Goal: Find specific page/section: Find specific page/section

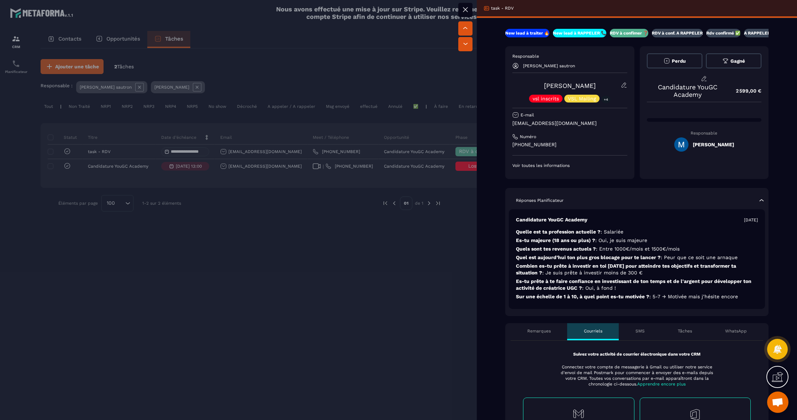
drag, startPoint x: 713, startPoint y: 134, endPoint x: 699, endPoint y: 148, distance: 19.6
click at [713, 135] on p "Responsable" at bounding box center [704, 133] width 115 height 5
click at [699, 148] on div "[PERSON_NAME]" at bounding box center [704, 144] width 60 height 14
click at [682, 144] on span at bounding box center [681, 144] width 14 height 14
click at [708, 144] on h5 "[PERSON_NAME]" at bounding box center [713, 145] width 41 height 6
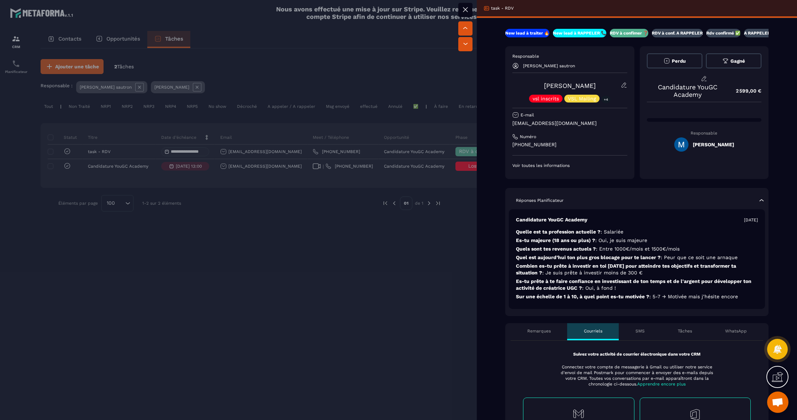
click at [540, 165] on p "Voir toutes les informations" at bounding box center [569, 166] width 115 height 6
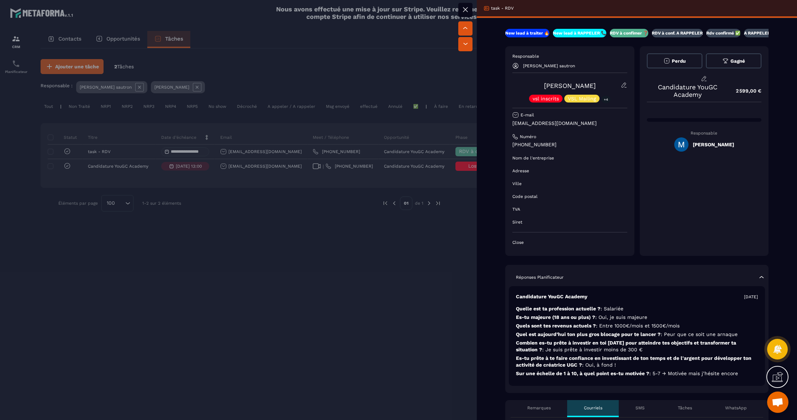
click at [519, 80] on div "Responsable [PERSON_NAME] sautron [PERSON_NAME] vsl inscrits VSL Mailing +4 E-m…" at bounding box center [569, 149] width 115 height 192
drag, startPoint x: 591, startPoint y: 87, endPoint x: 541, endPoint y: 87, distance: 49.8
click at [540, 86] on div "[PERSON_NAME] vsl inscrits VSL Mailing +4" at bounding box center [569, 92] width 115 height 21
copy link "[PERSON_NAME]"
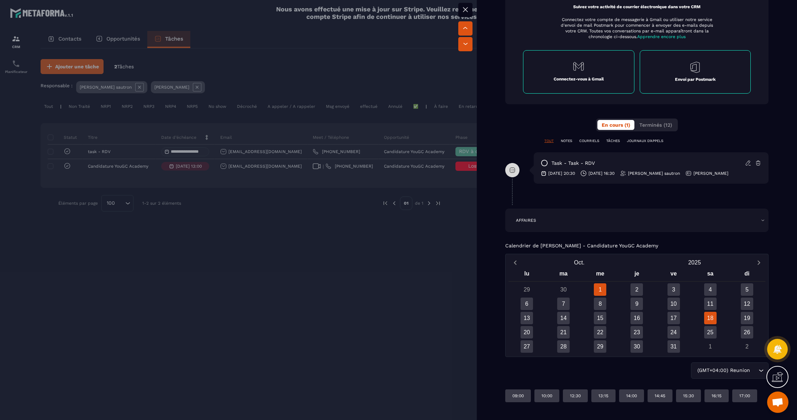
scroll to position [424, 0]
click at [576, 245] on p "Calendrier de [PERSON_NAME] - Candidature YouGC Academy" at bounding box center [581, 246] width 153 height 6
click at [455, 222] on div at bounding box center [398, 210] width 797 height 420
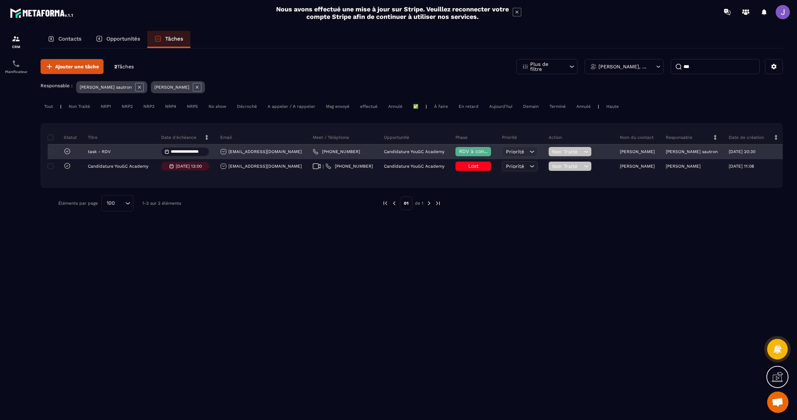
click at [671, 154] on p "[PERSON_NAME] sautron" at bounding box center [692, 151] width 52 height 5
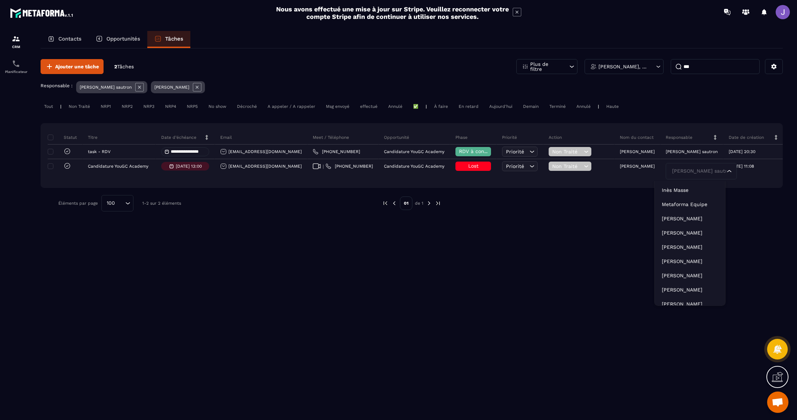
drag, startPoint x: 418, startPoint y: 232, endPoint x: 22, endPoint y: 155, distance: 403.7
click at [418, 232] on div "**********" at bounding box center [412, 233] width 742 height 370
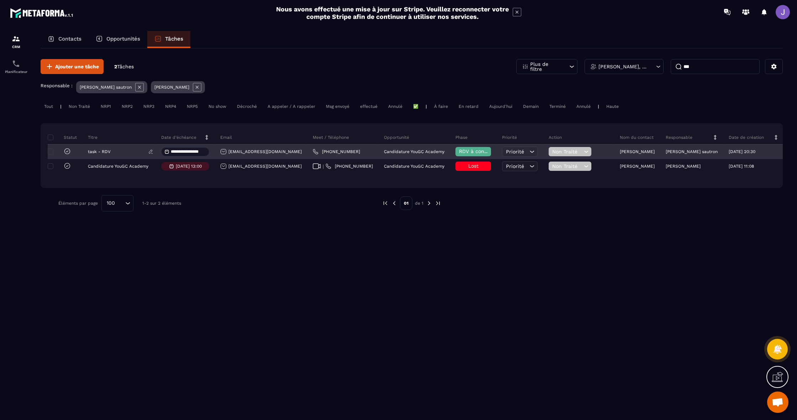
click at [100, 154] on p "task - RDV" at bounding box center [99, 151] width 23 height 5
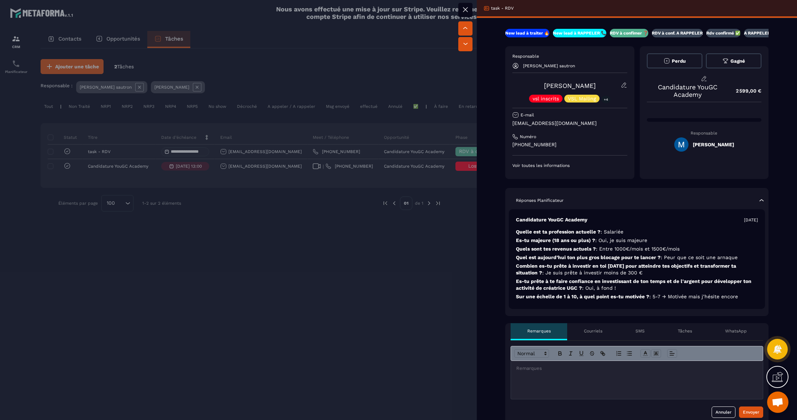
scroll to position [-1, 0]
